Goal: Transaction & Acquisition: Purchase product/service

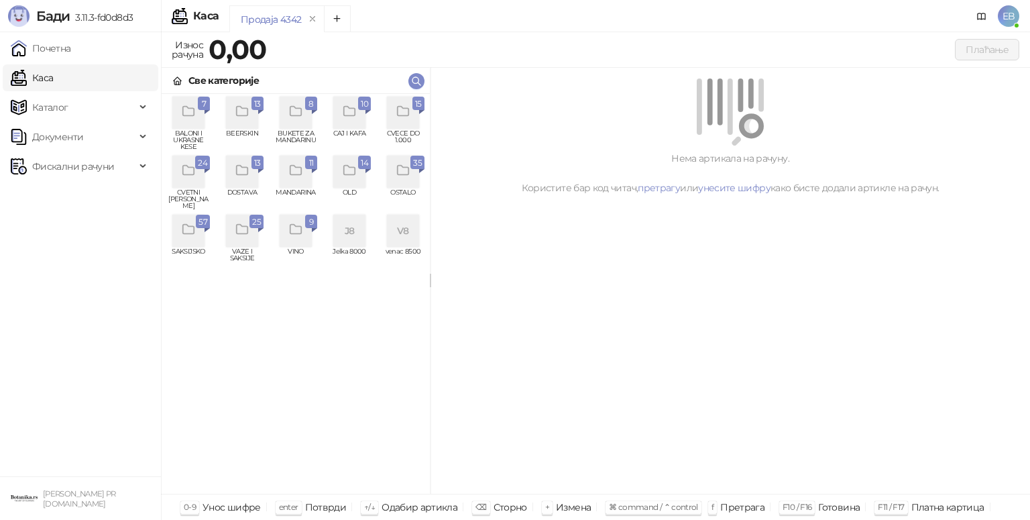
click at [194, 237] on icon "grid" at bounding box center [188, 229] width 15 height 15
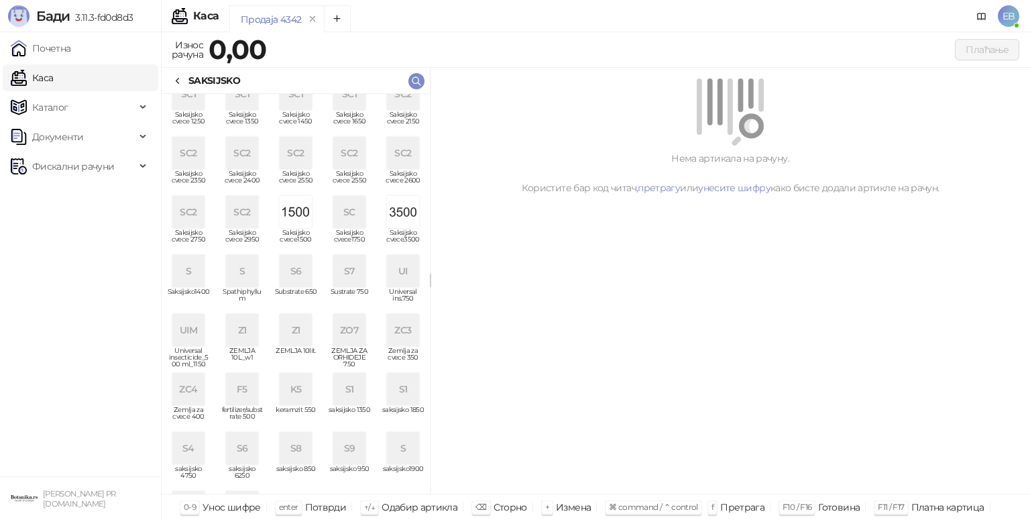
scroll to position [309, 0]
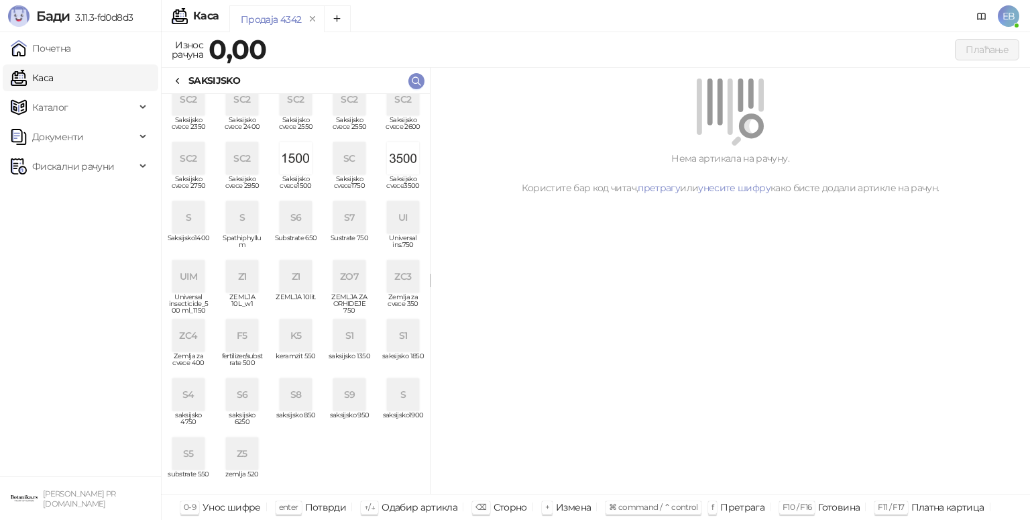
click at [184, 343] on div "ZC4" at bounding box center [188, 335] width 32 height 32
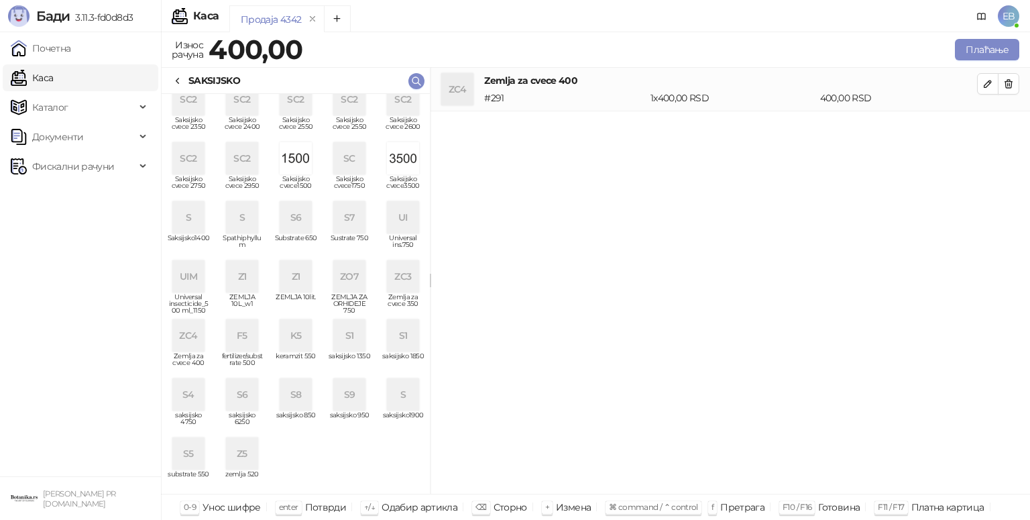
click at [343, 214] on div "S7" at bounding box center [349, 217] width 32 height 32
click at [172, 80] on div "SAKSIJSKO" at bounding box center [296, 81] width 268 height 26
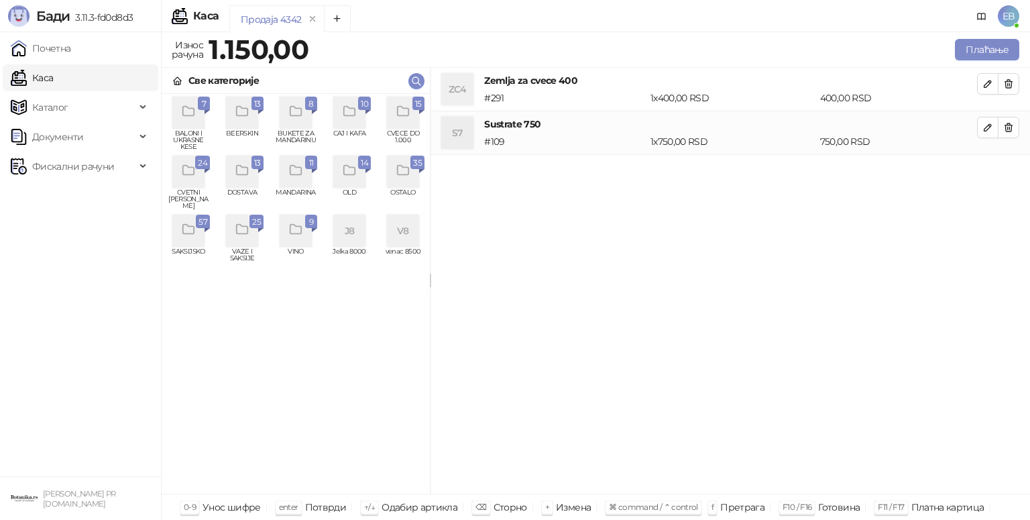
click at [190, 164] on icon "grid" at bounding box center [188, 170] width 15 height 15
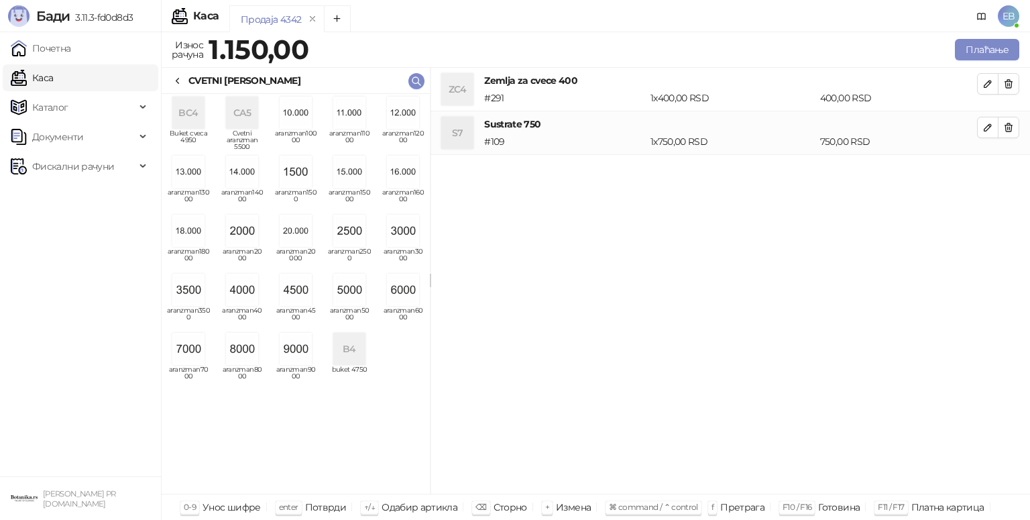
click at [390, 296] on img "grid" at bounding box center [403, 290] width 32 height 32
click at [177, 76] on icon at bounding box center [177, 81] width 11 height 11
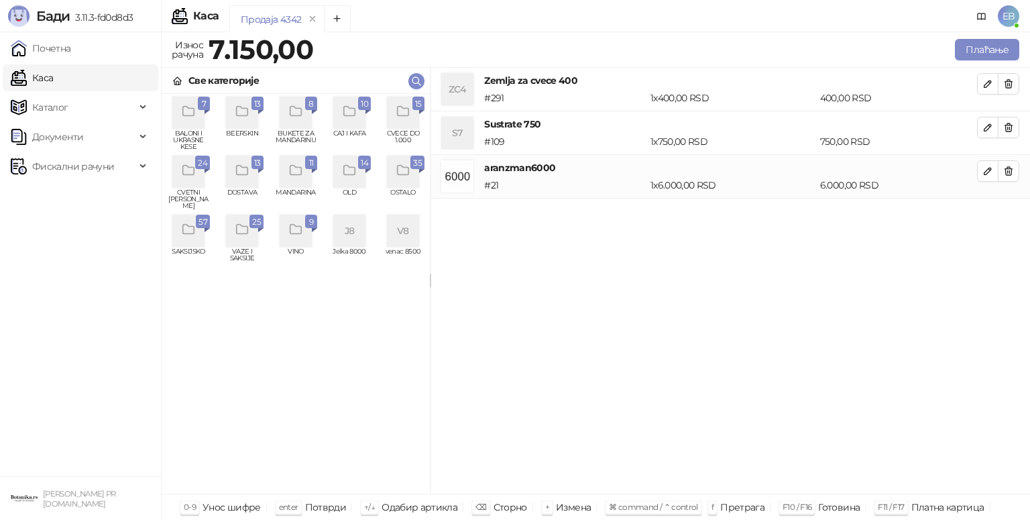
click at [400, 120] on div "grid" at bounding box center [403, 113] width 32 height 32
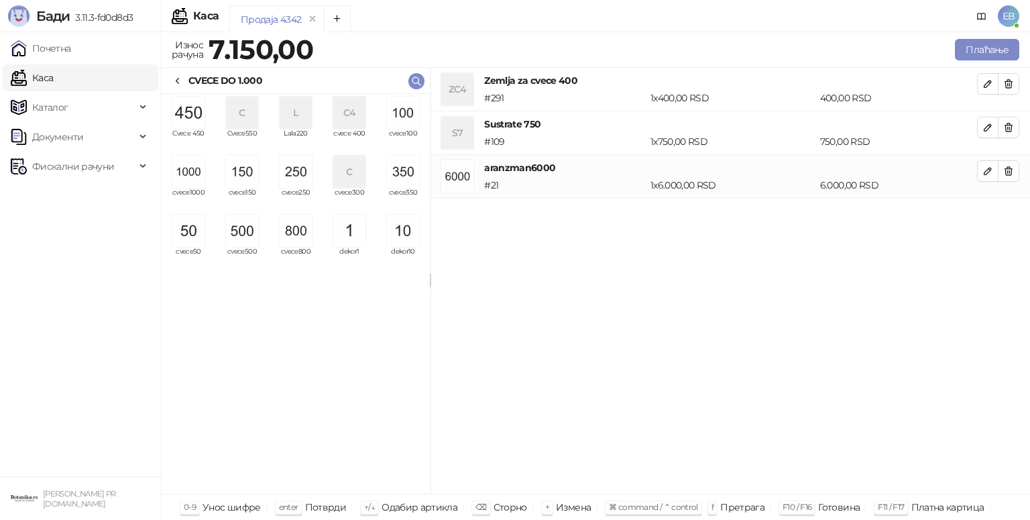
click at [290, 180] on img "grid" at bounding box center [296, 172] width 32 height 32
click at [241, 233] on img "grid" at bounding box center [242, 231] width 32 height 32
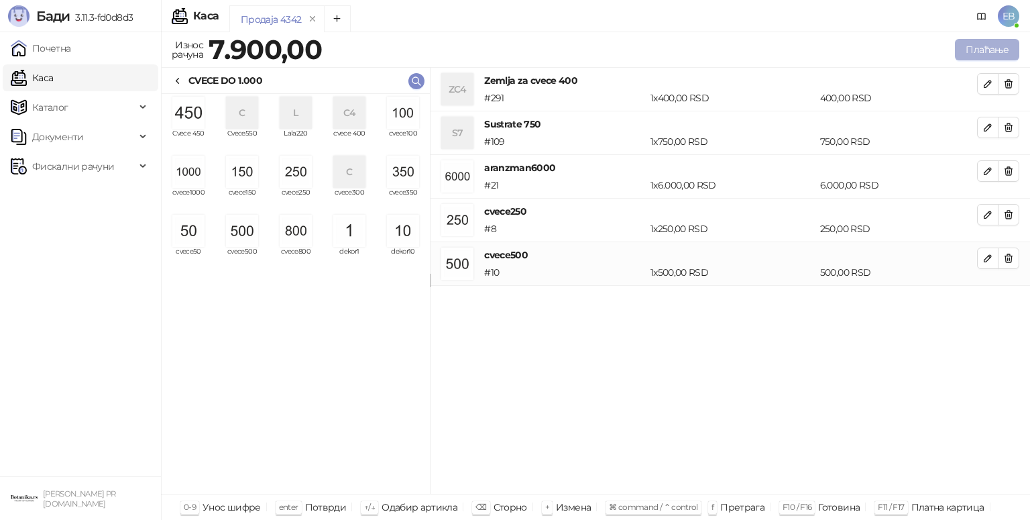
click at [1003, 52] on button "Плаћање" at bounding box center [987, 49] width 64 height 21
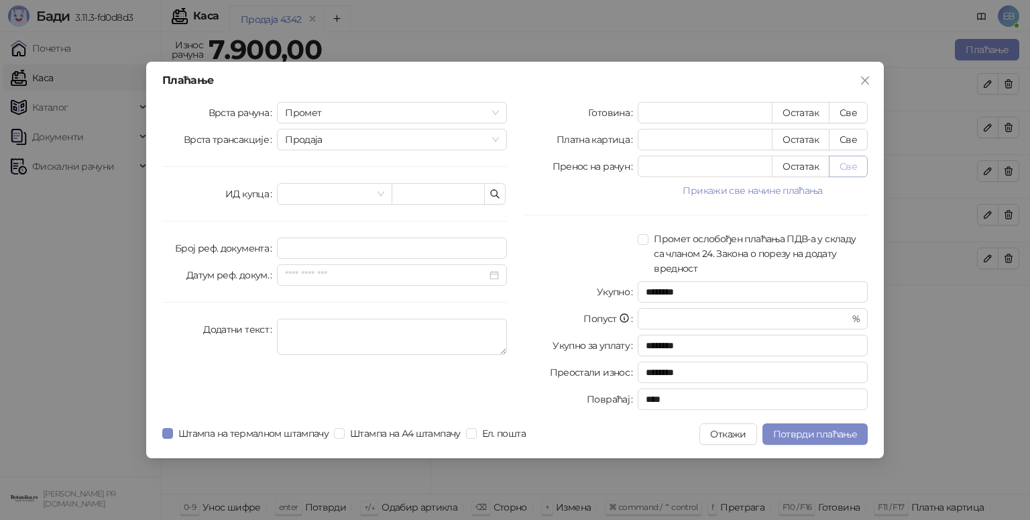
click at [844, 164] on button "Све" at bounding box center [848, 166] width 39 height 21
type input "****"
click at [789, 431] on span "Потврди плаћање" at bounding box center [815, 434] width 84 height 12
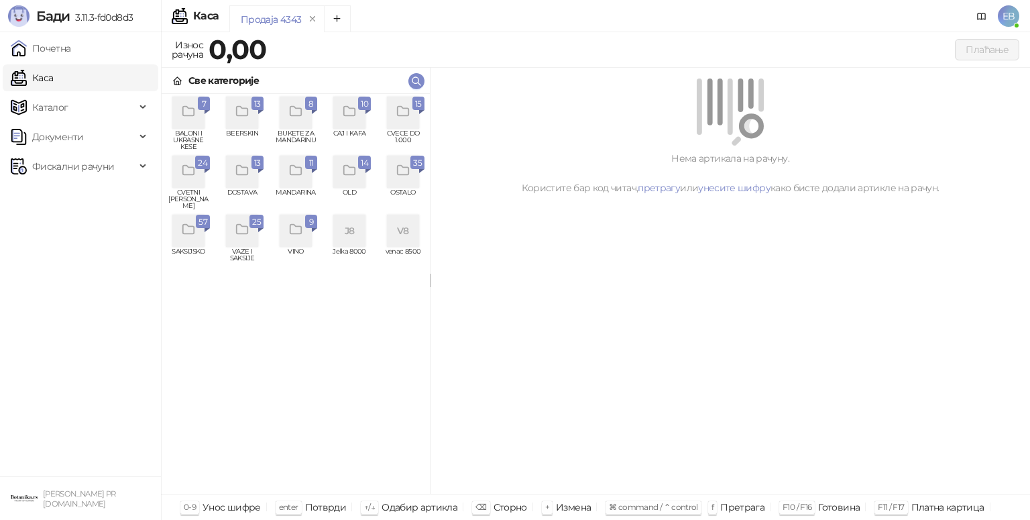
click at [188, 170] on icon "grid" at bounding box center [188, 170] width 15 height 15
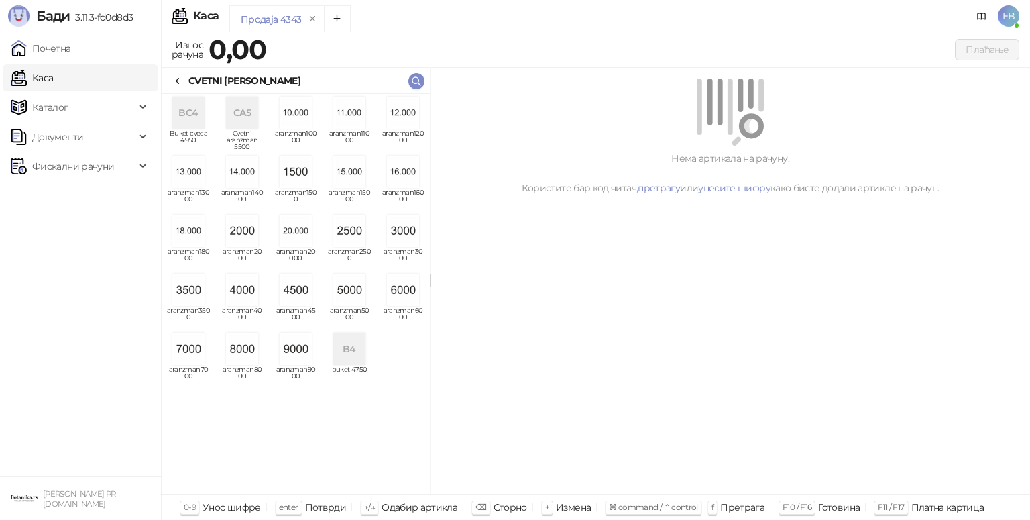
click at [354, 290] on img "grid" at bounding box center [349, 290] width 32 height 32
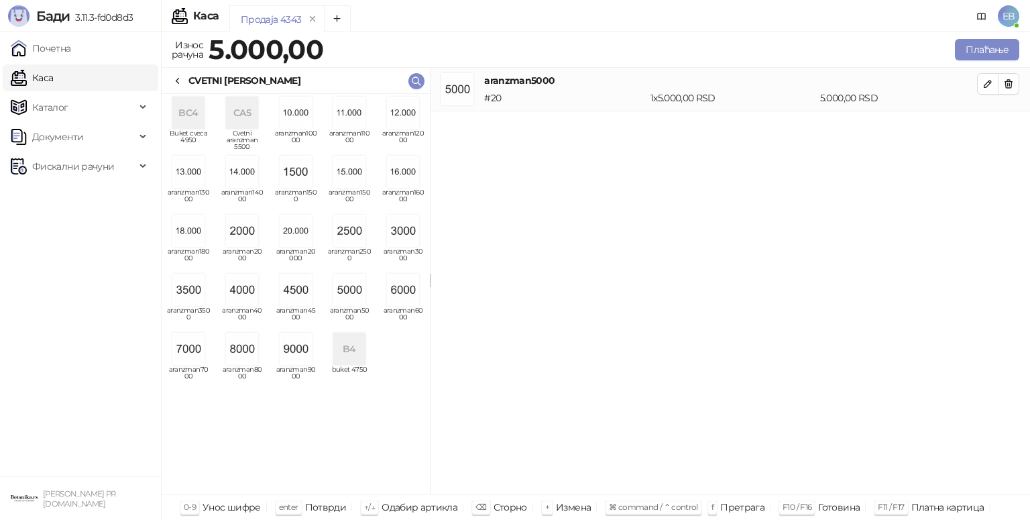
click at [177, 80] on icon at bounding box center [177, 80] width 3 height 5
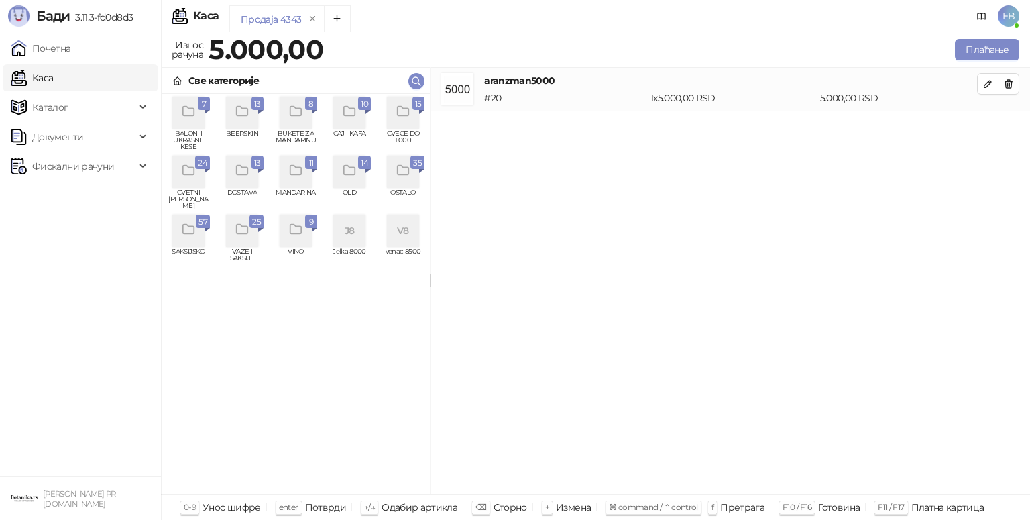
click at [417, 107] on span "15" at bounding box center [418, 104] width 7 height 15
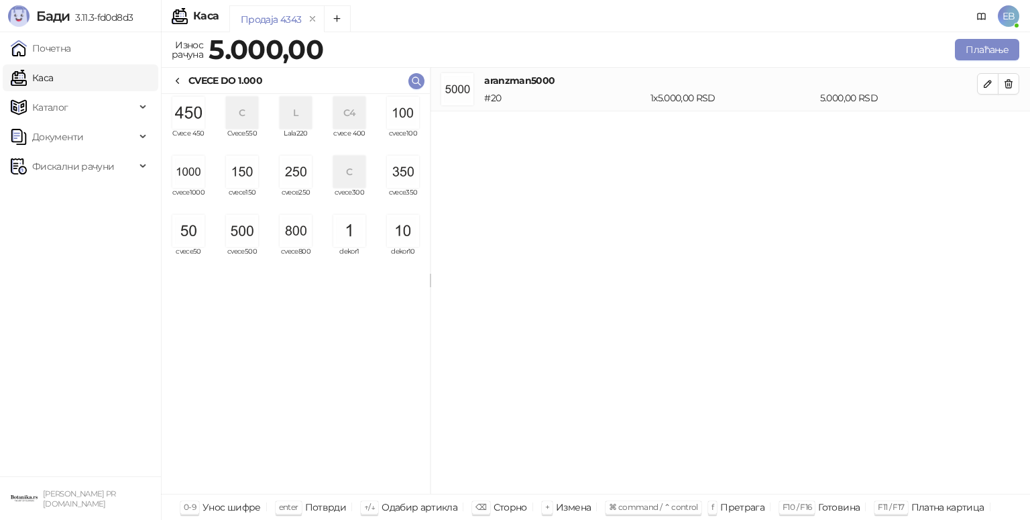
click at [298, 178] on img "grid" at bounding box center [296, 172] width 32 height 32
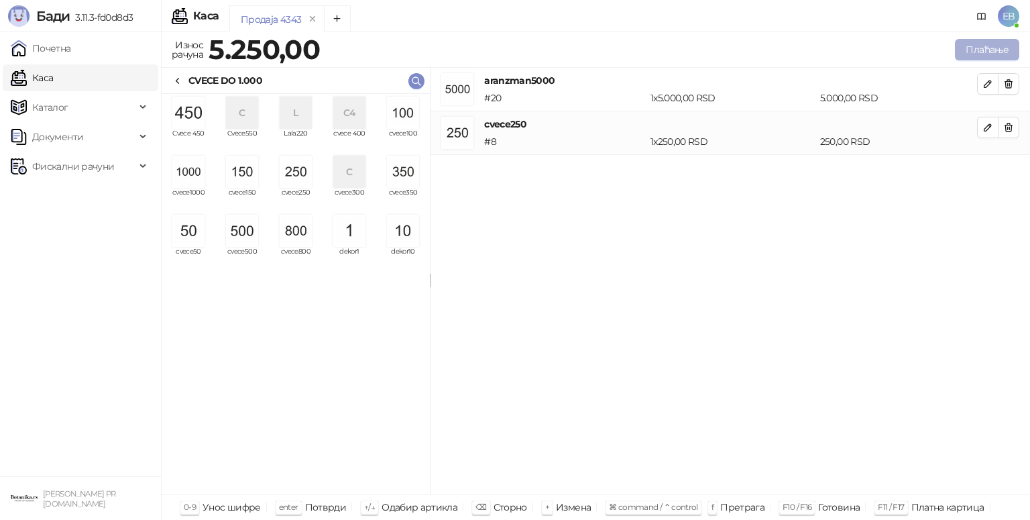
click at [983, 48] on button "Плаћање" at bounding box center [987, 49] width 64 height 21
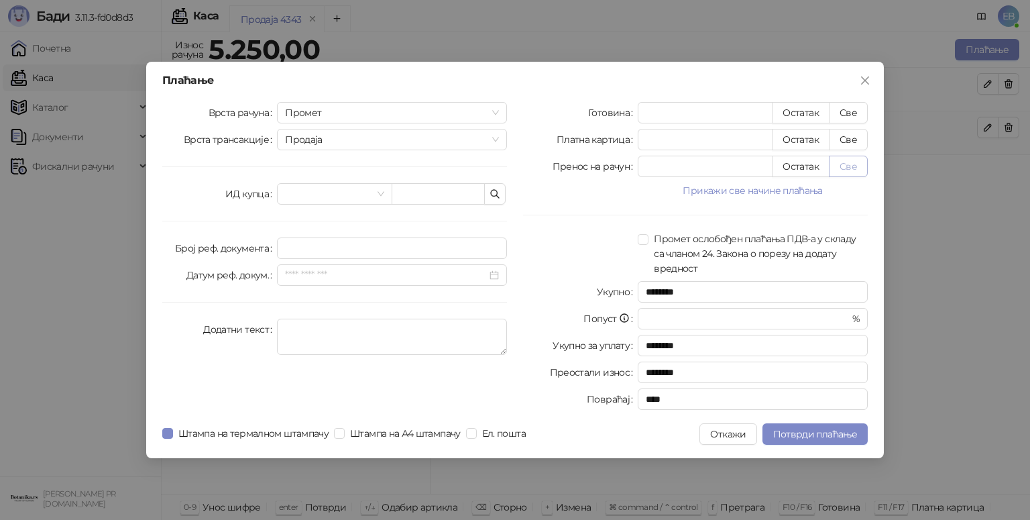
click at [856, 165] on button "Све" at bounding box center [848, 166] width 39 height 21
type input "****"
click at [836, 439] on span "Потврди плаћање" at bounding box center [815, 434] width 84 height 12
